Goal: Task Accomplishment & Management: Use online tool/utility

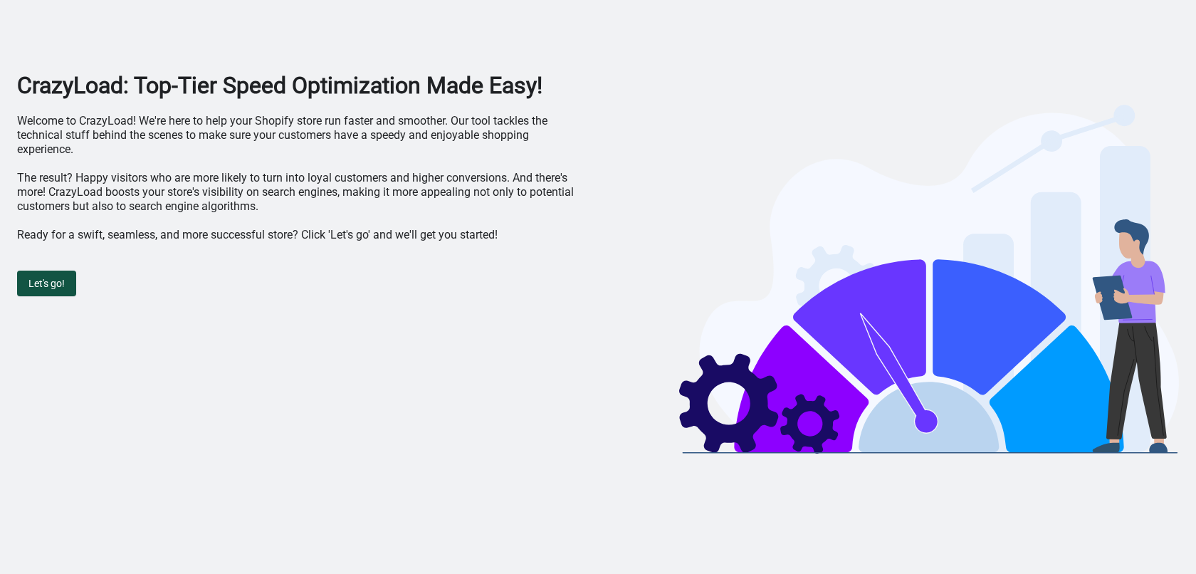
click at [50, 289] on span "Let's go!" at bounding box center [46, 283] width 36 height 11
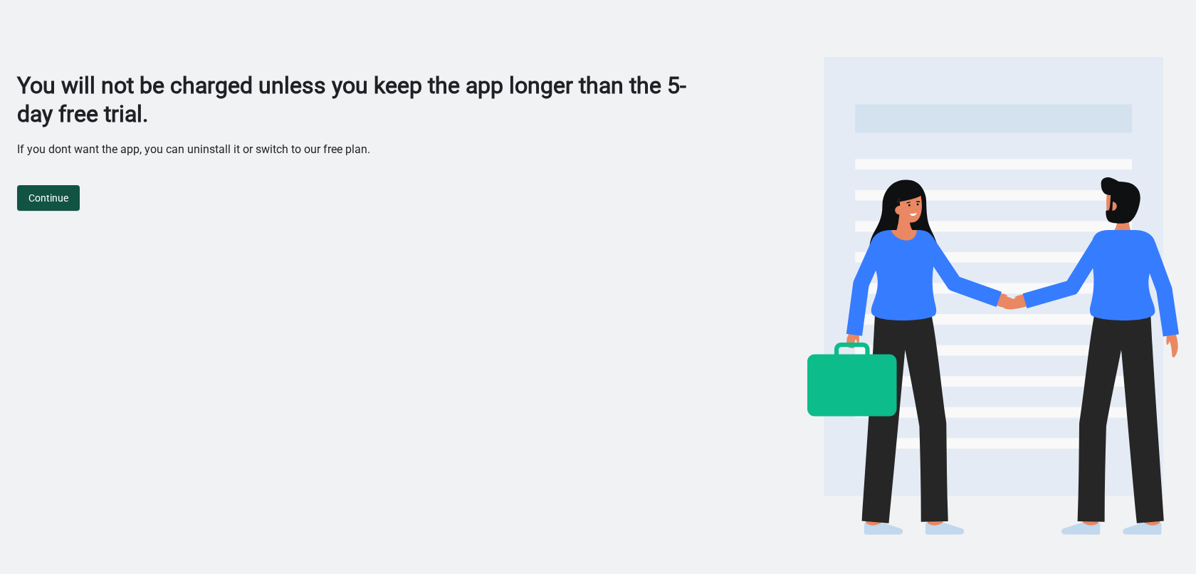
click at [34, 205] on button "Continue" at bounding box center [48, 198] width 63 height 26
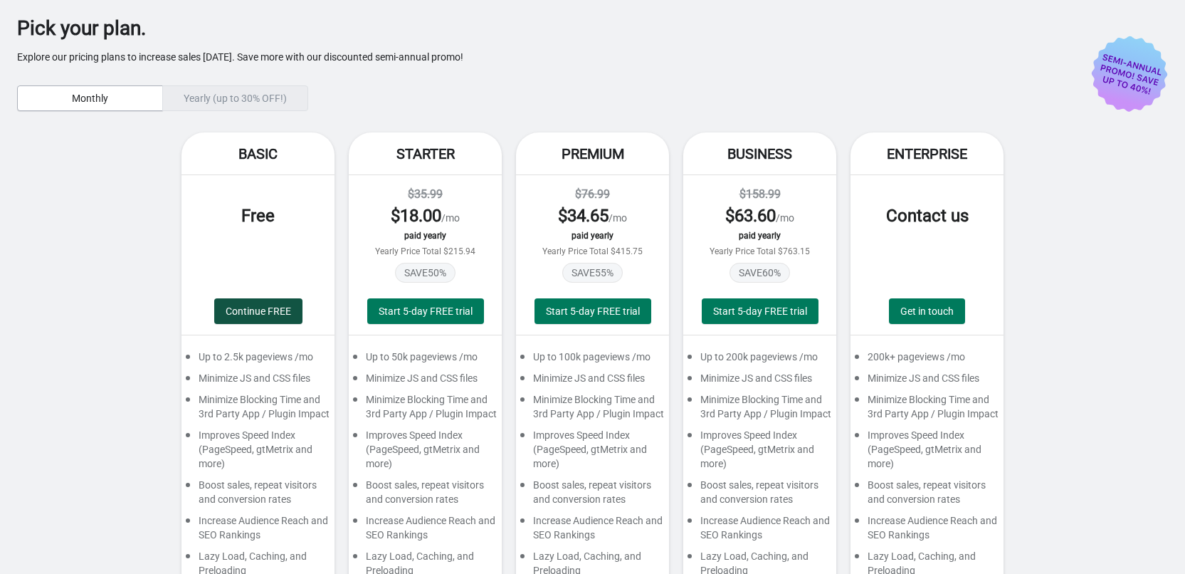
click at [258, 300] on button "Continue FREE" at bounding box center [258, 311] width 88 height 26
